Goal: Task Accomplishment & Management: Manage account settings

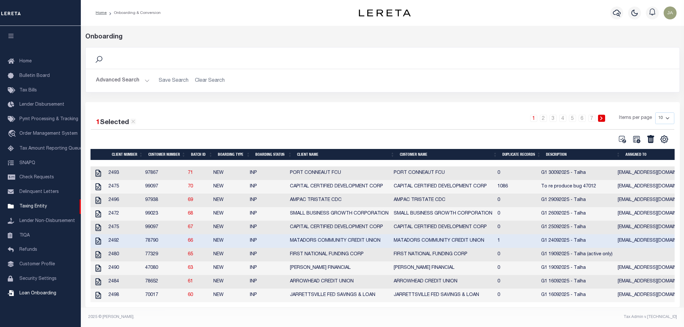
scroll to position [7, 0]
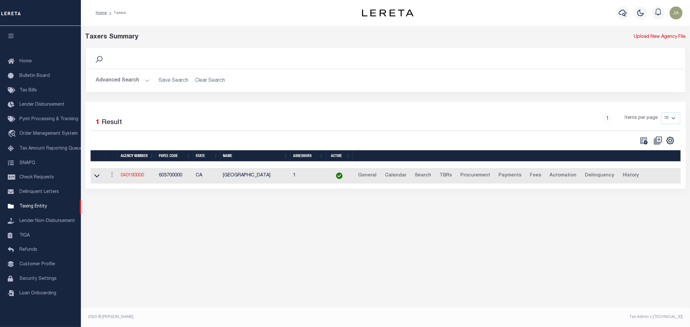
click at [128, 178] on link "040190000" at bounding box center [132, 175] width 23 height 5
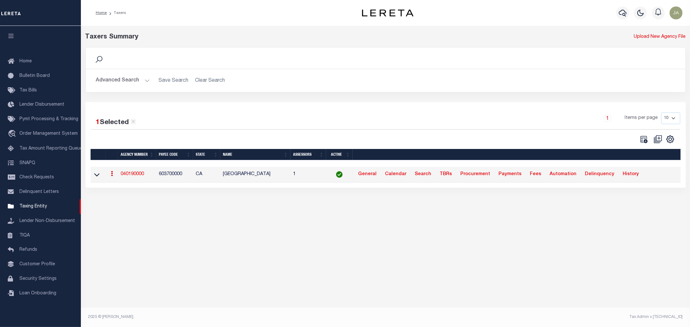
click at [131, 173] on link "040190000" at bounding box center [132, 174] width 23 height 5
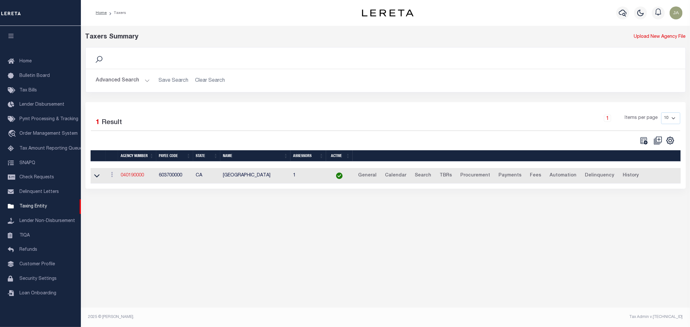
click at [134, 177] on link "040190000" at bounding box center [132, 175] width 23 height 5
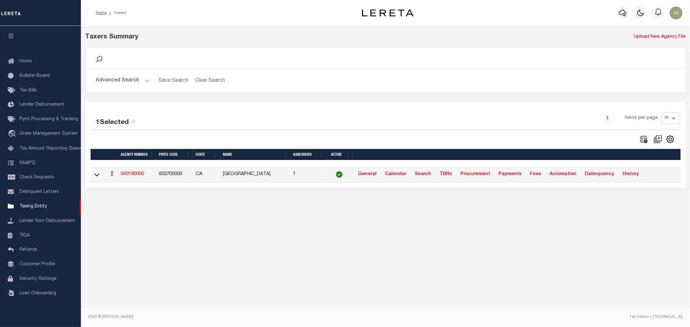
click at [135, 174] on link "040190000" at bounding box center [132, 174] width 23 height 5
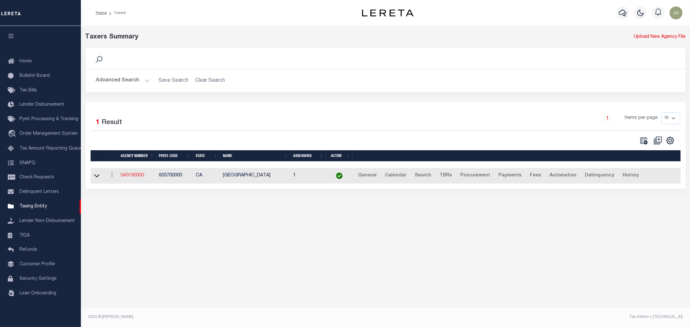
click at [135, 174] on link "040190000" at bounding box center [132, 175] width 23 height 5
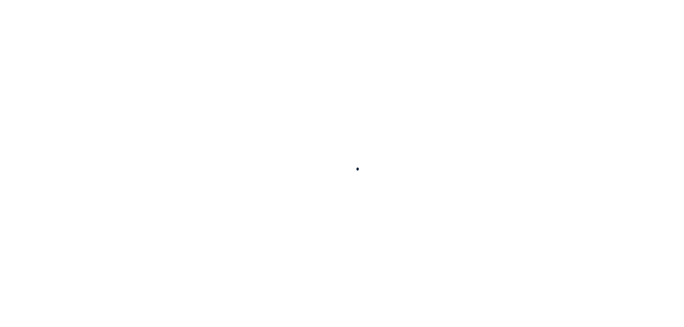
select select
checkbox input "false"
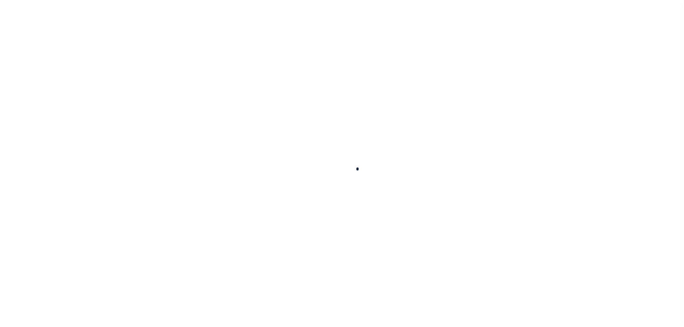
checkbox input "false"
type input "603700000"
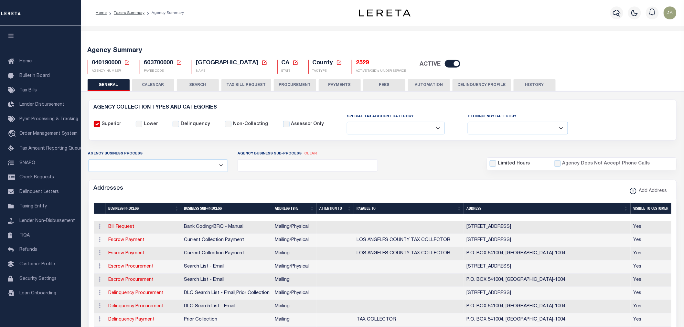
click at [333, 83] on button "PAYMENTS" at bounding box center [340, 85] width 42 height 12
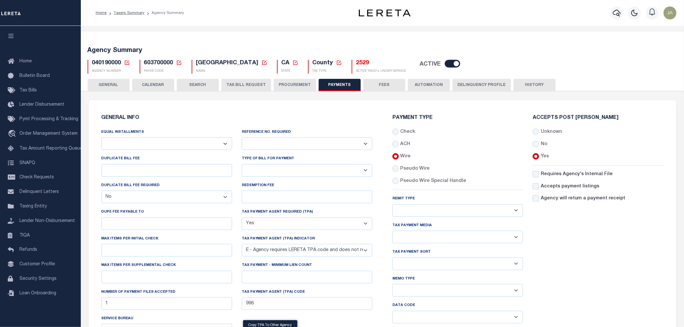
click at [514, 83] on button "HISTORY" at bounding box center [535, 85] width 42 height 12
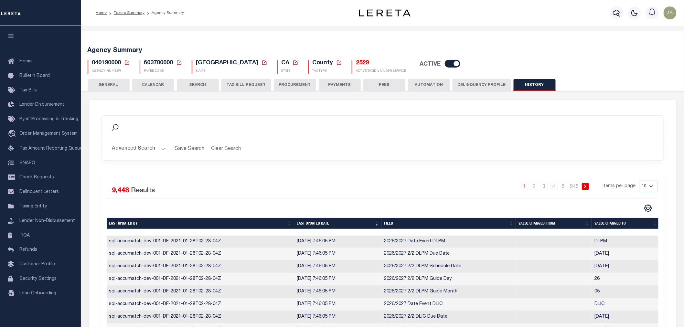
click at [334, 88] on button "PAYMENTS" at bounding box center [340, 85] width 42 height 12
